Goal: Transaction & Acquisition: Purchase product/service

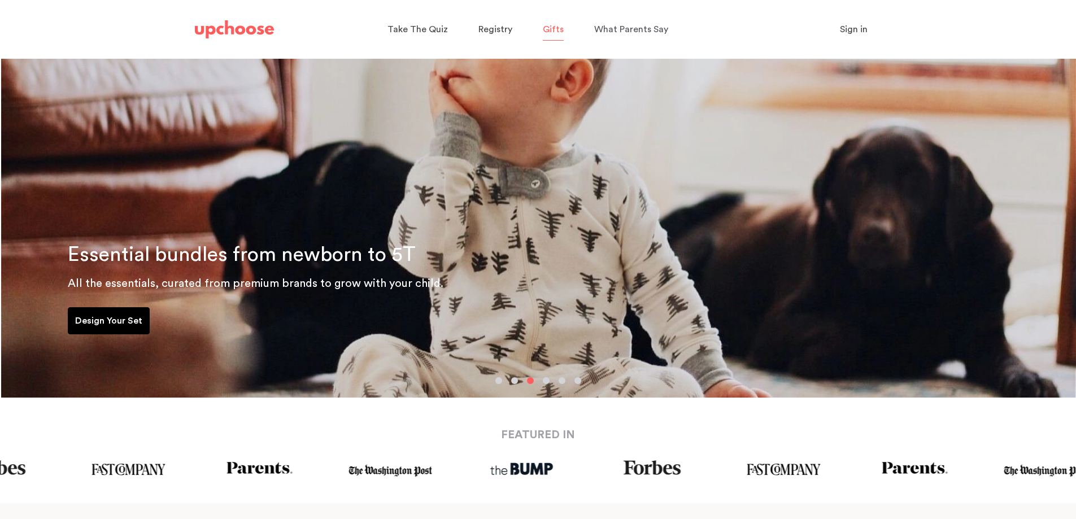
click at [552, 36] on p "Gifts" at bounding box center [553, 29] width 21 height 18
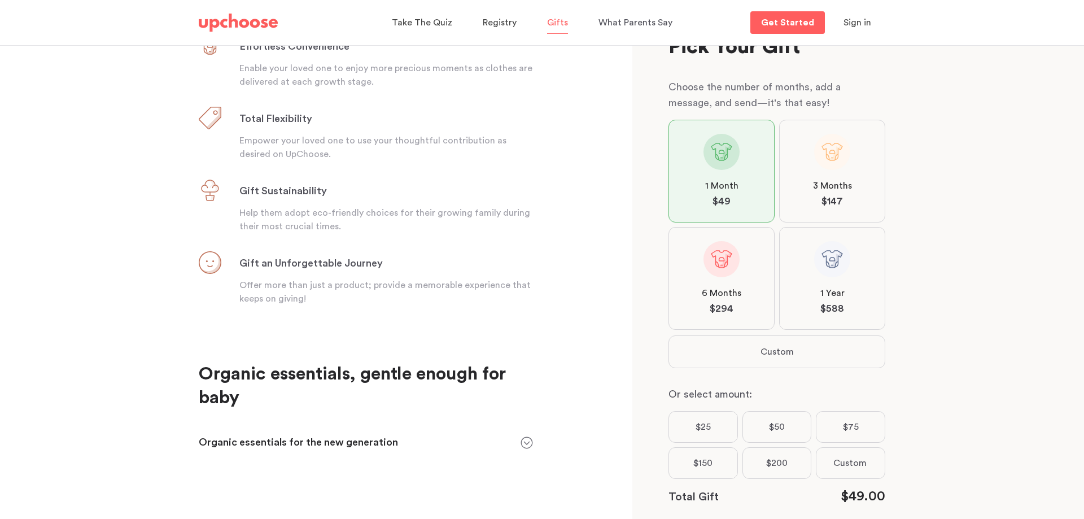
scroll to position [348, 0]
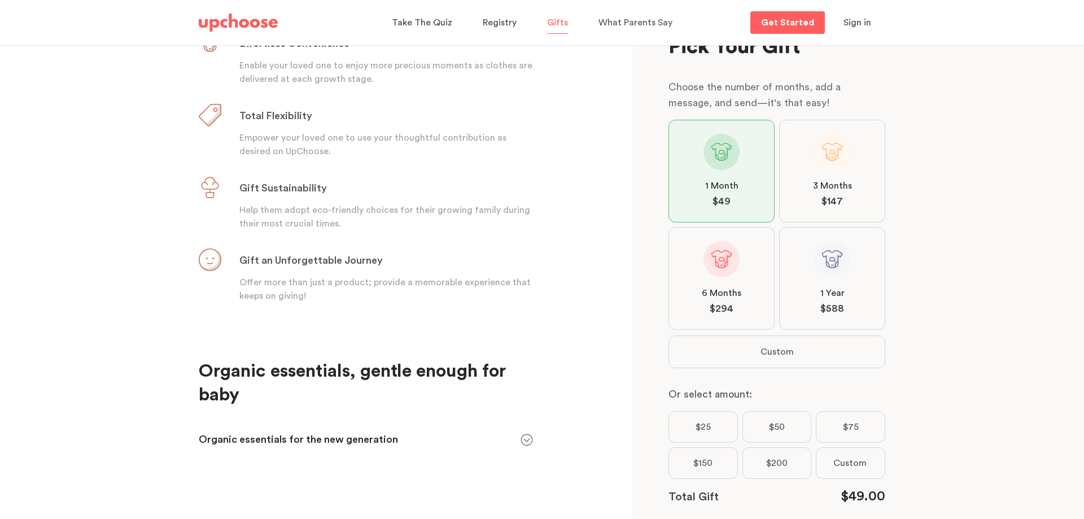
click at [531, 437] on icon at bounding box center [527, 440] width 12 height 12
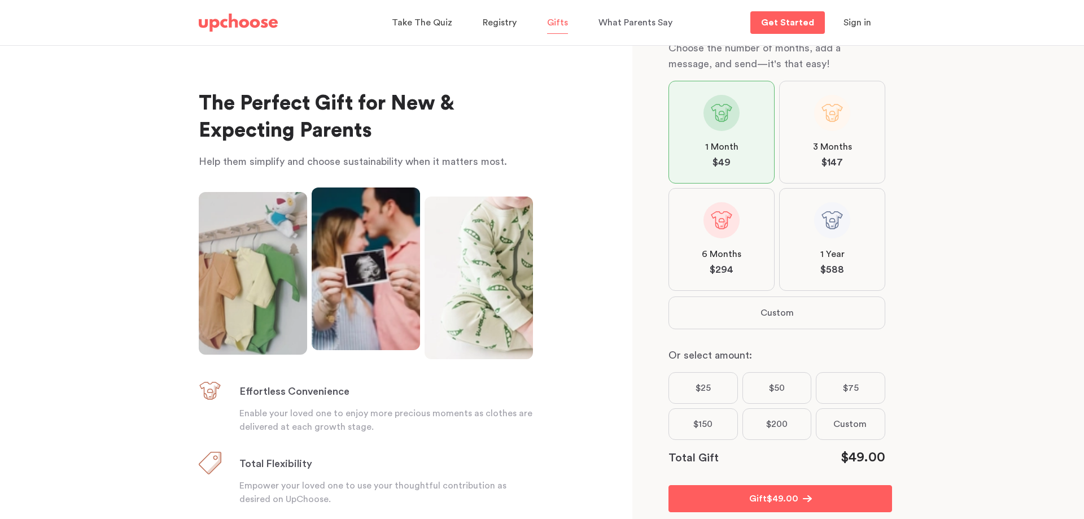
scroll to position [113, 0]
